Goal: Navigation & Orientation: Find specific page/section

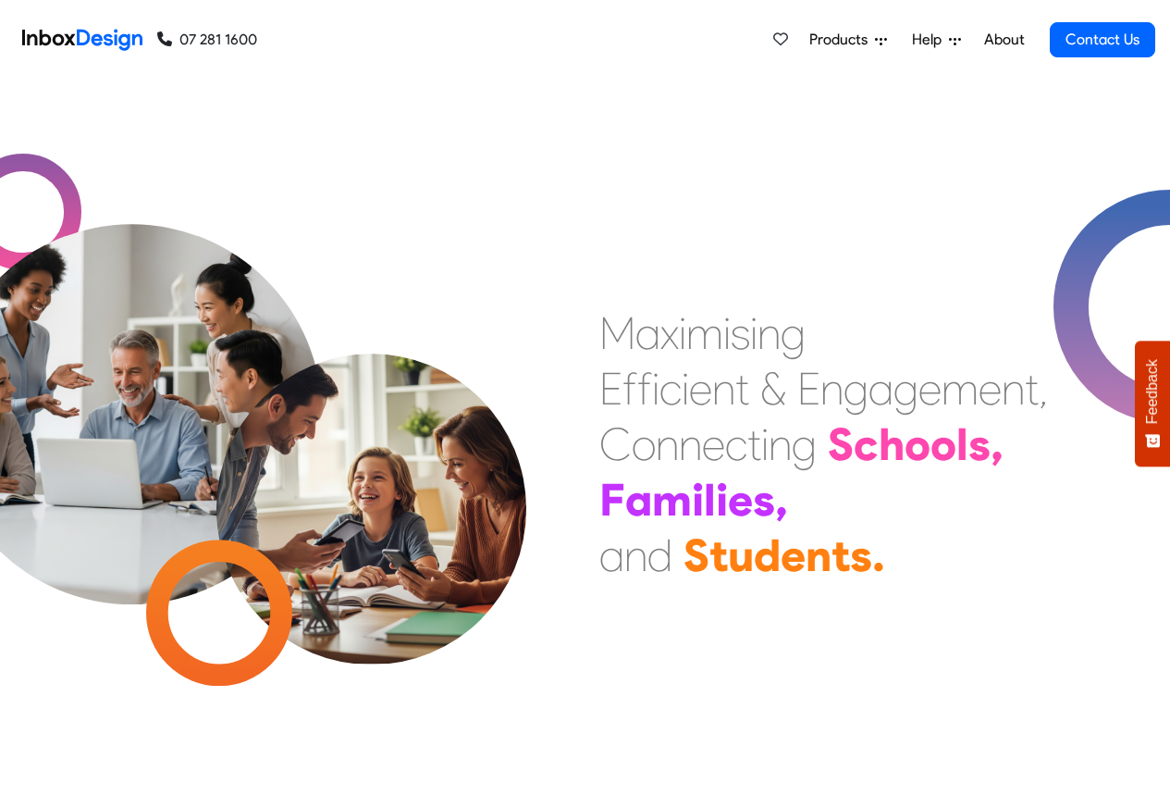
click at [1001, 38] on link "About" at bounding box center [1004, 39] width 51 height 37
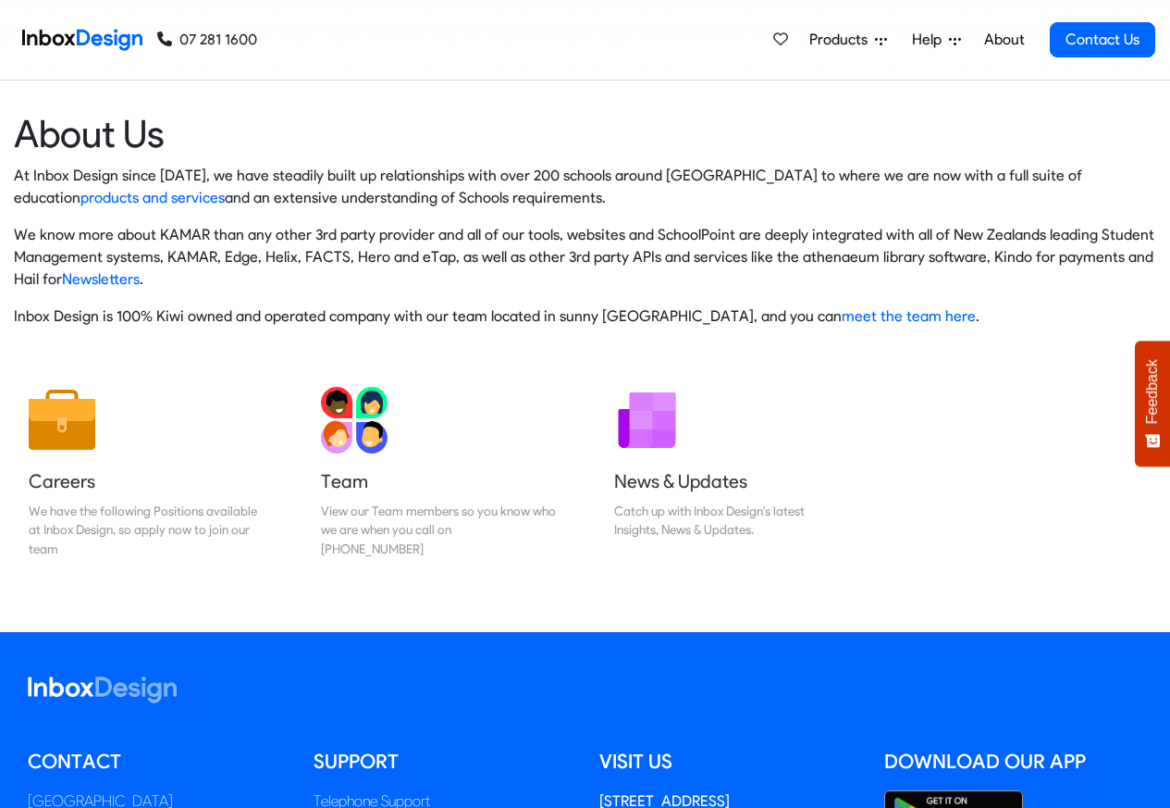
click at [372, 21] on div "Products Mobile APP Pricing Free Webinars & Training Browse all Features Login …" at bounding box center [706, 40] width 898 height 80
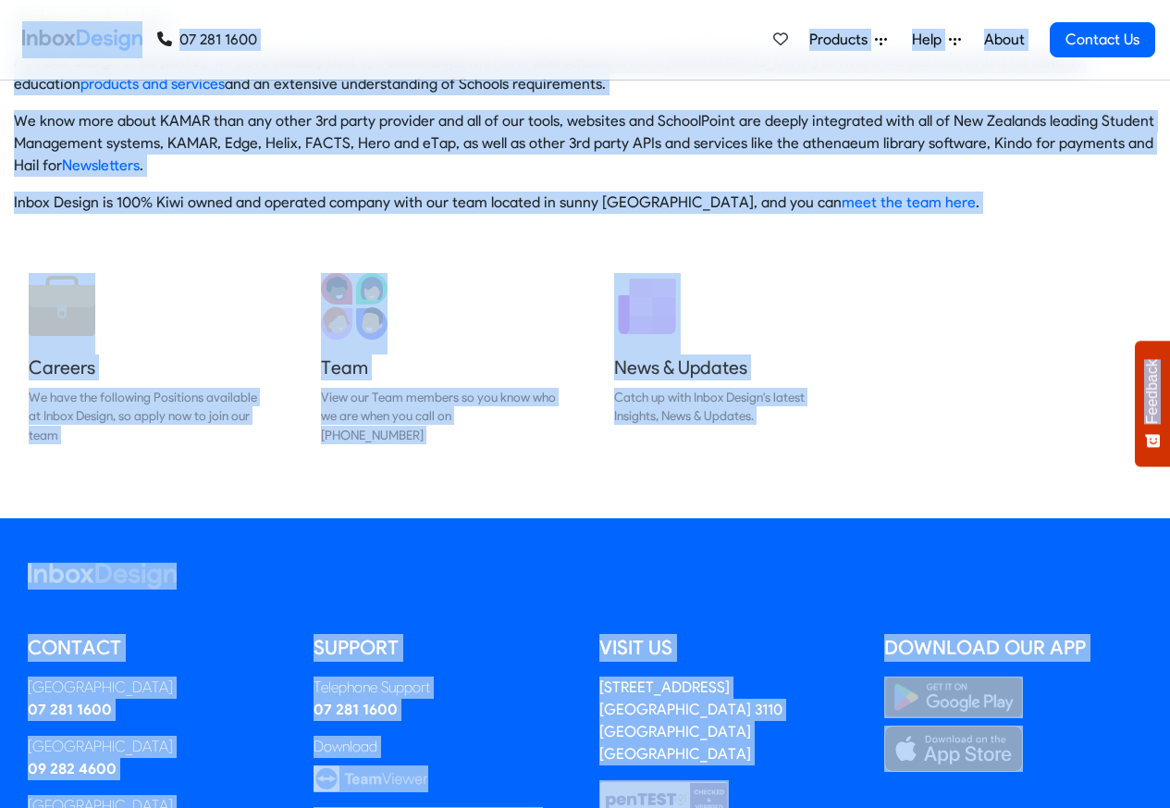
scroll to position [307, 0]
